Goal: Entertainment & Leisure: Consume media (video, audio)

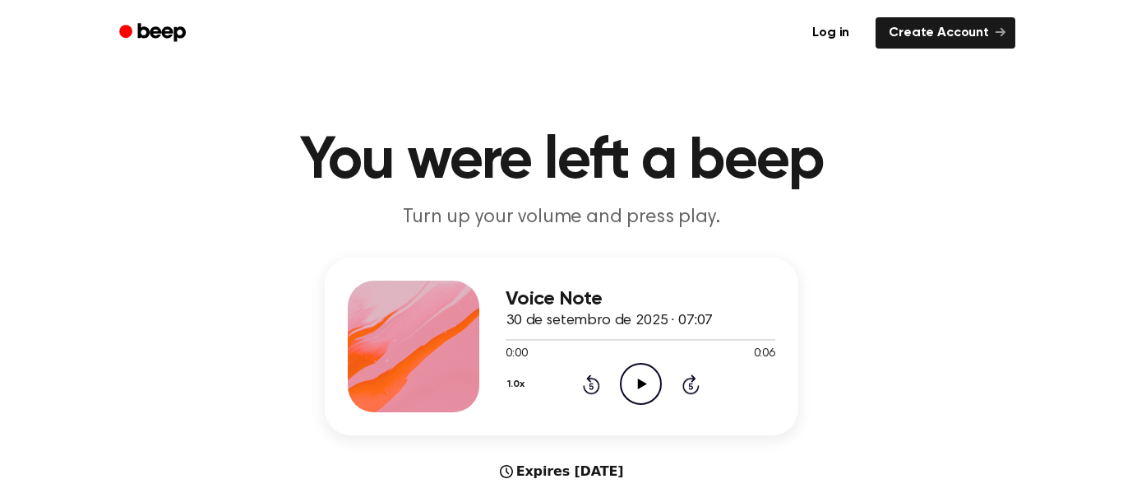
click at [627, 384] on icon "Play Audio" at bounding box center [641, 384] width 42 height 42
click at [627, 384] on icon "Pause Audio" at bounding box center [641, 384] width 42 height 42
click at [623, 381] on icon "Play Audio" at bounding box center [641, 384] width 42 height 42
click at [646, 363] on icon "Play Audio" at bounding box center [641, 384] width 42 height 42
click at [646, 363] on icon "Pause Audio" at bounding box center [641, 384] width 42 height 42
